Goal: Check status: Check status

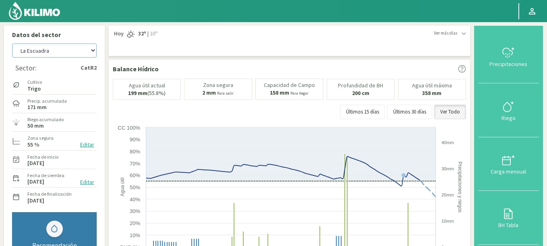
click at [12, 43] on select "Agr. Huertos de Chocalan Agrícola [PERSON_NAME][GEOGRAPHIC_DATA] - IC Agrícola …" at bounding box center [54, 50] width 85 height 14
select select "435: Object"
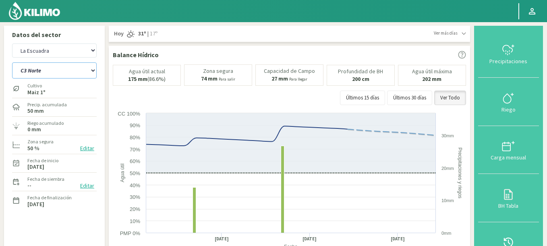
click at [12, 62] on select "C 10/11 Norte C3 Norte C5 C6 Círculo 10/11 Sur Círculo 4" at bounding box center [54, 70] width 85 height 16
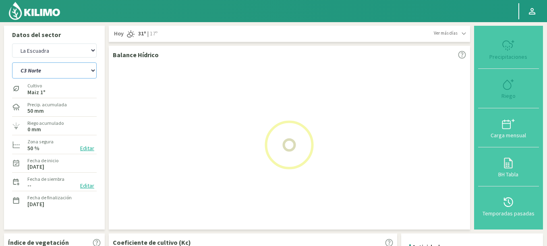
select select "0: Object"
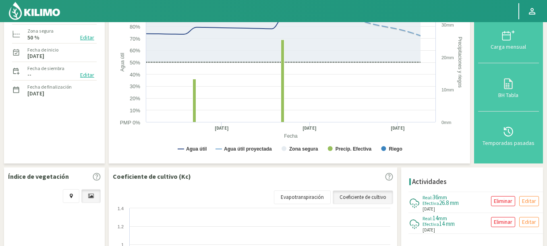
scroll to position [193, 0]
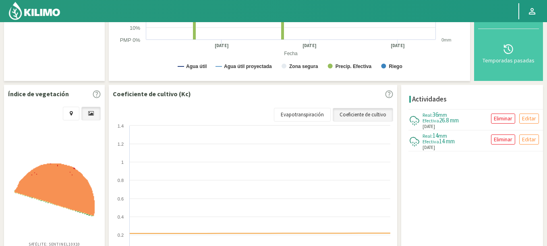
select select "725: Object"
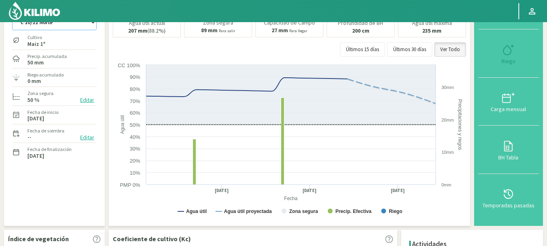
select select "7: Object"
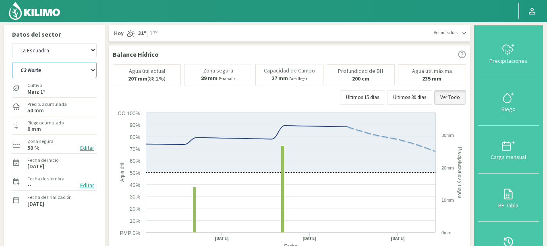
scroll to position [0, 0]
